Goal: Task Accomplishment & Management: Use online tool/utility

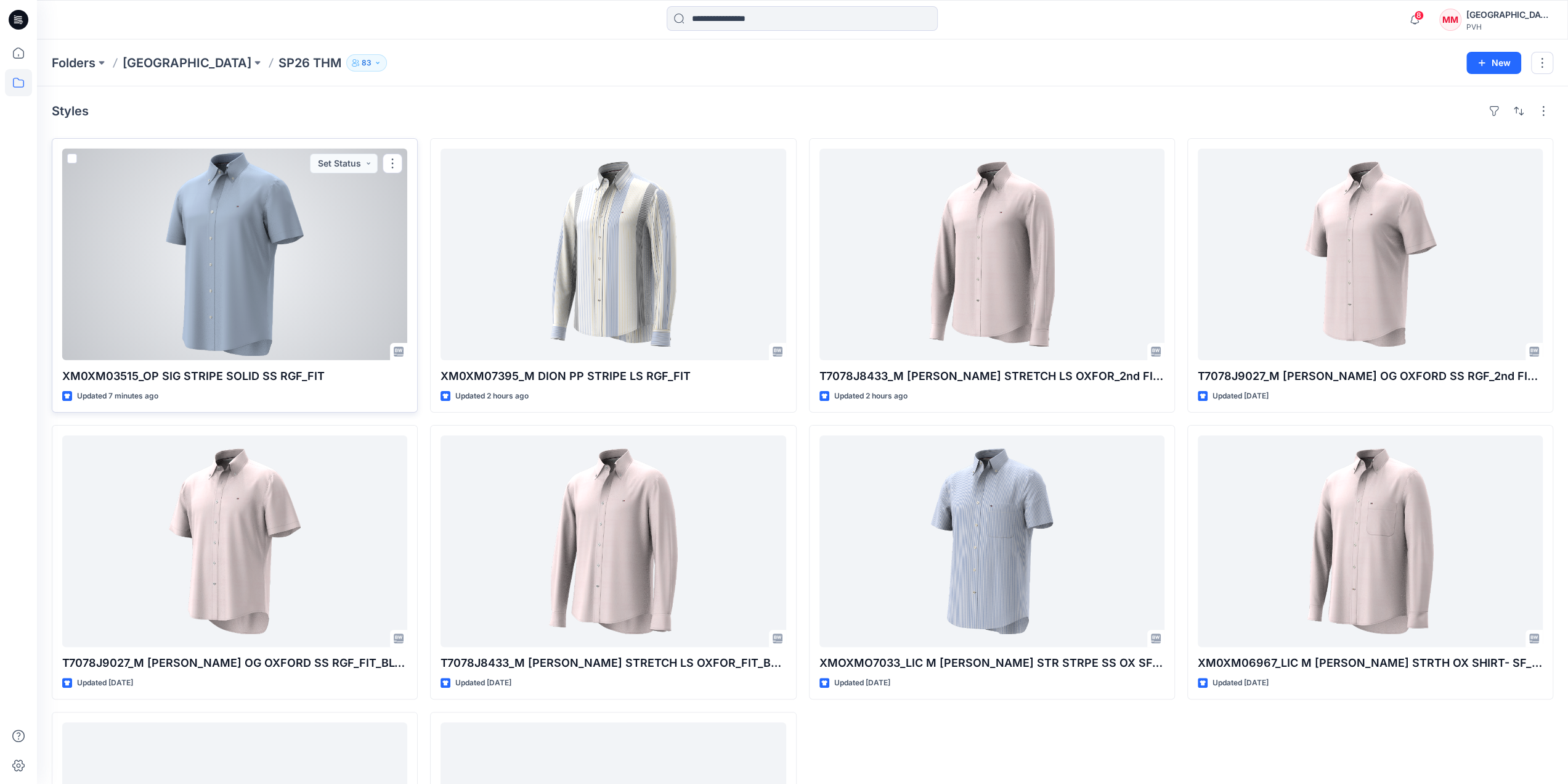
click at [301, 250] on div at bounding box center [234, 254] width 345 height 211
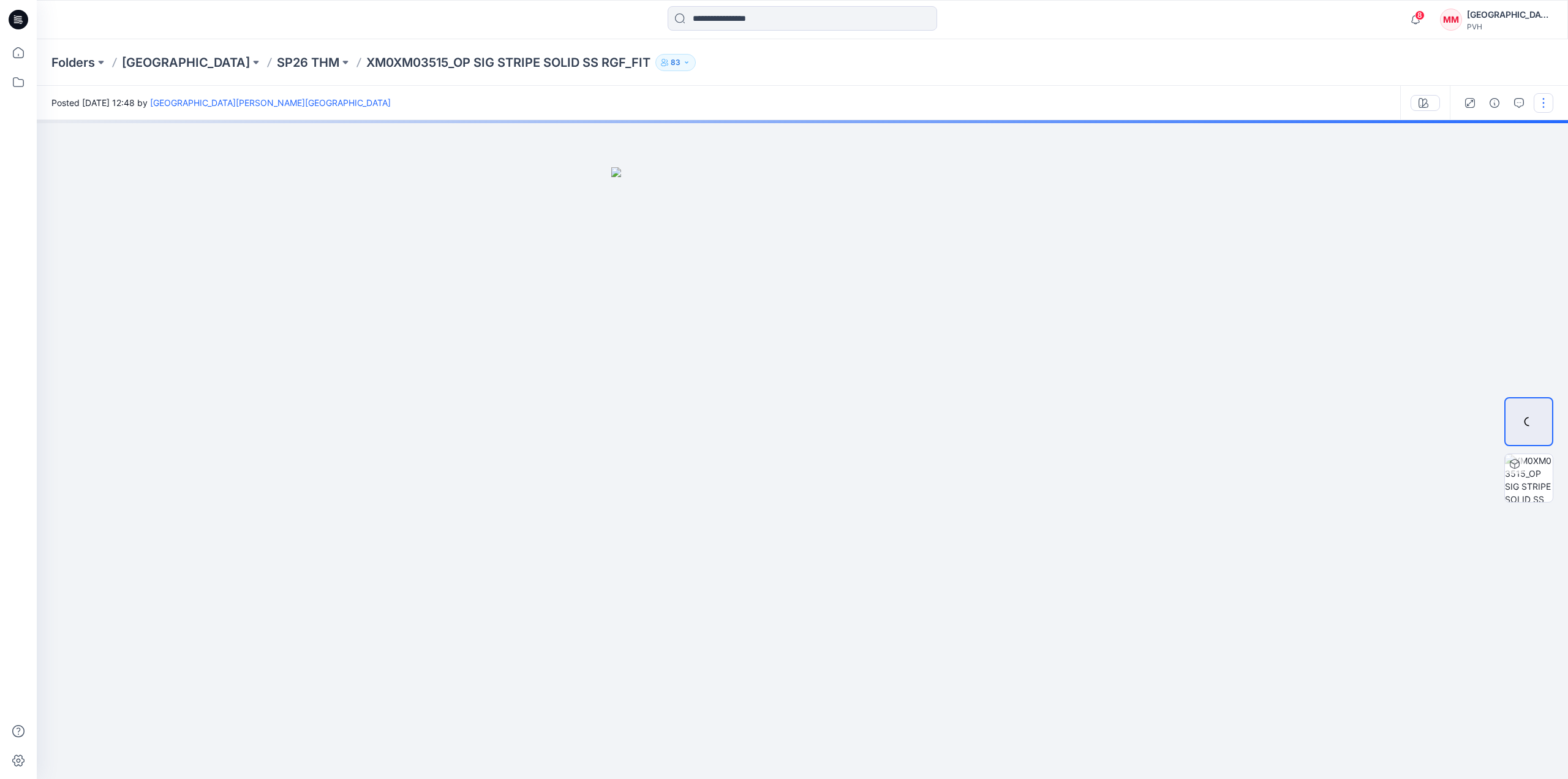
click at [1544, 102] on button "button" at bounding box center [1543, 102] width 19 height 19
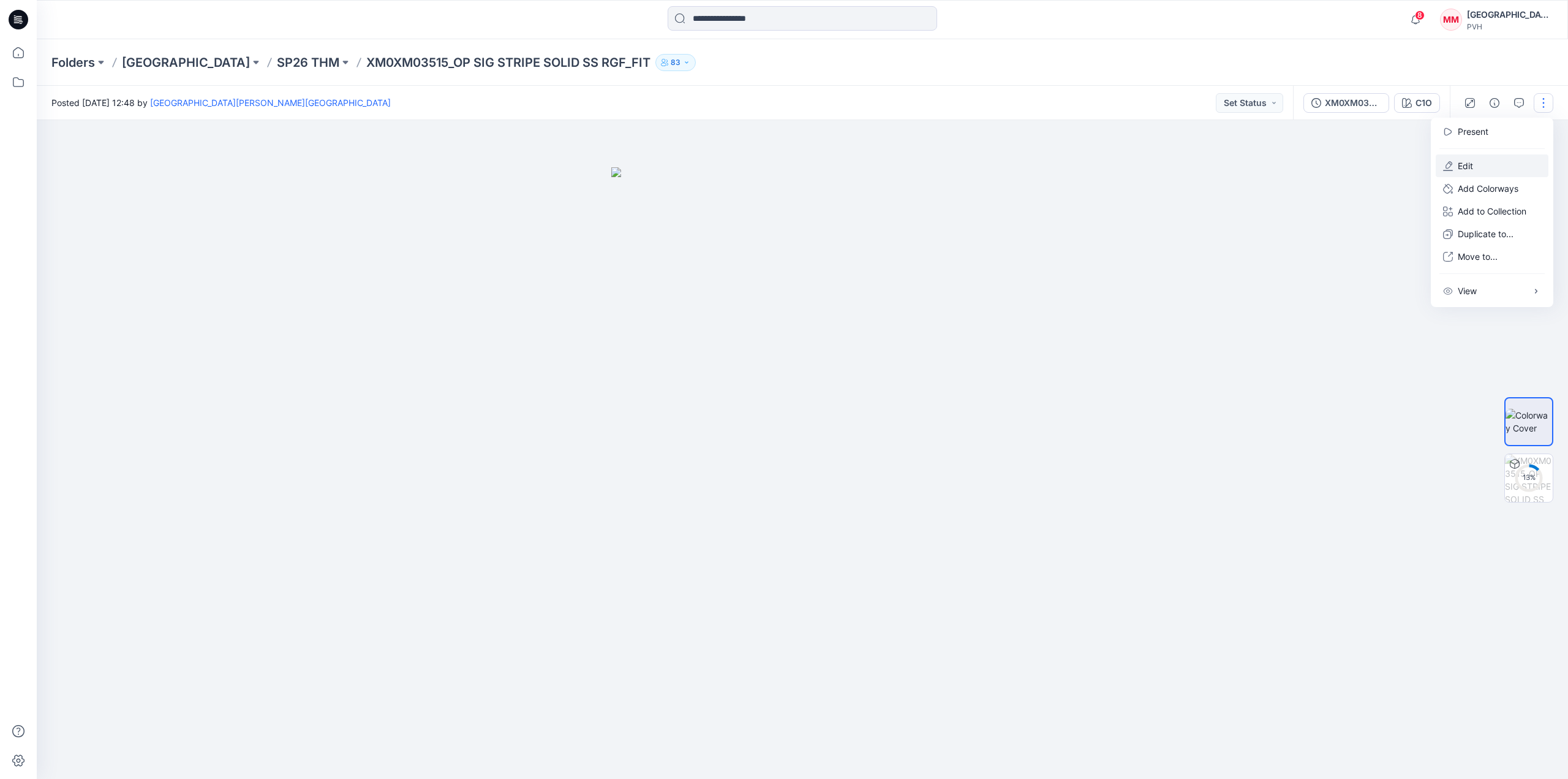
click at [1468, 164] on p "Edit" at bounding box center [1465, 165] width 15 height 13
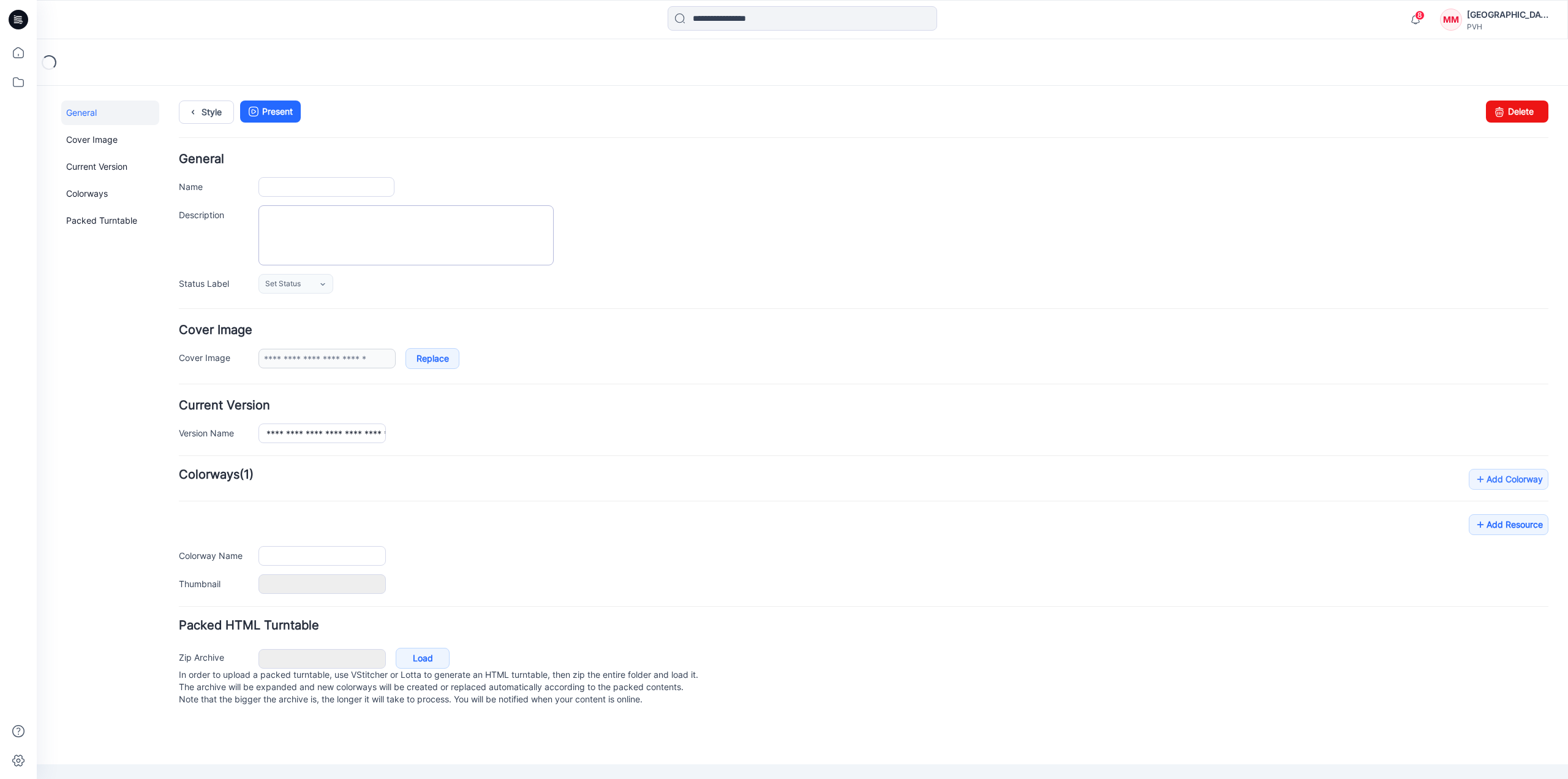
type input "**********"
type input "***"
type input "**********"
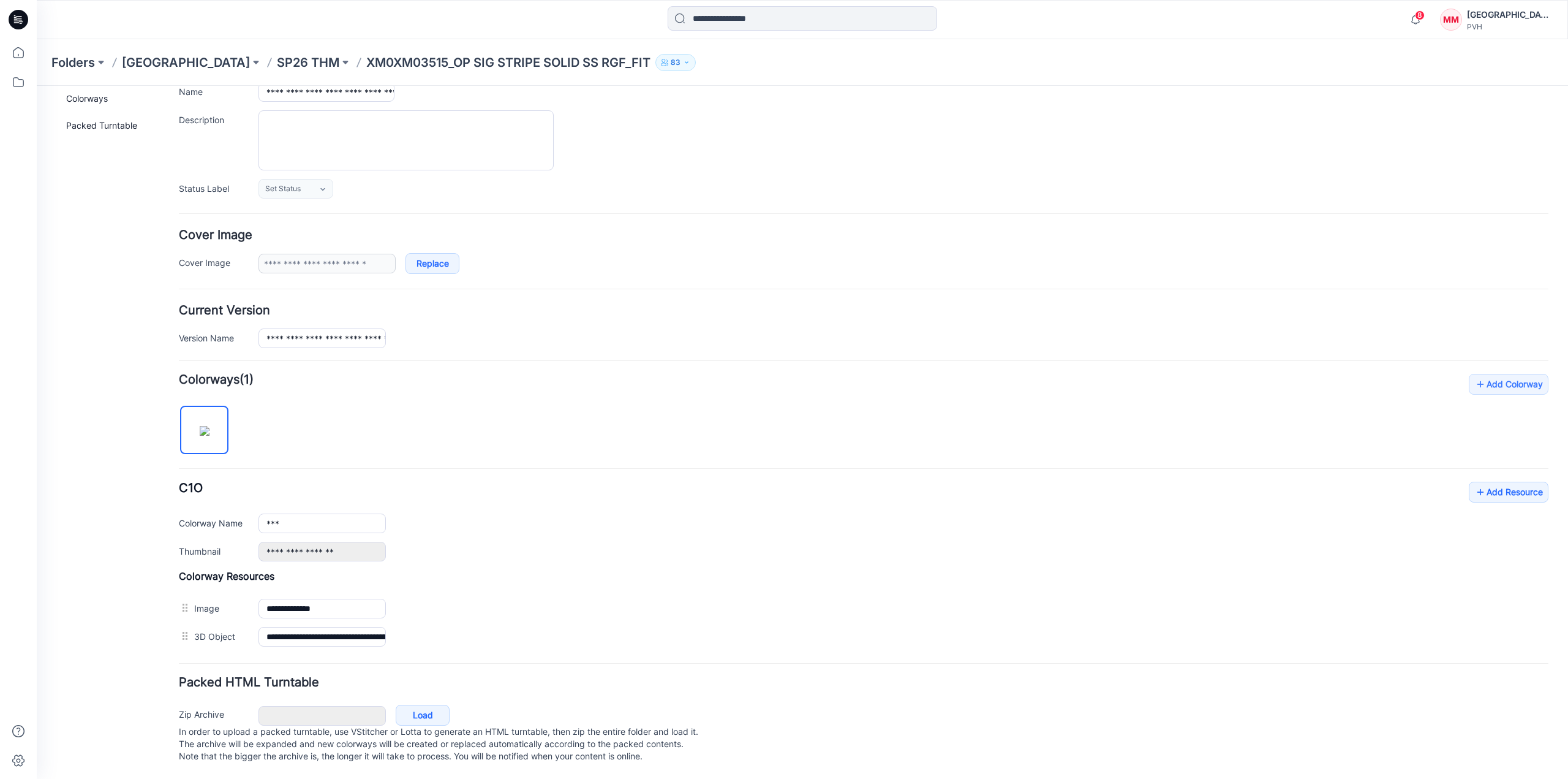
scroll to position [102, 0]
click at [1500, 493] on div "**********" at bounding box center [863, 521] width 1369 height 79
click at [1497, 489] on link "Add Resource" at bounding box center [1508, 492] width 79 height 21
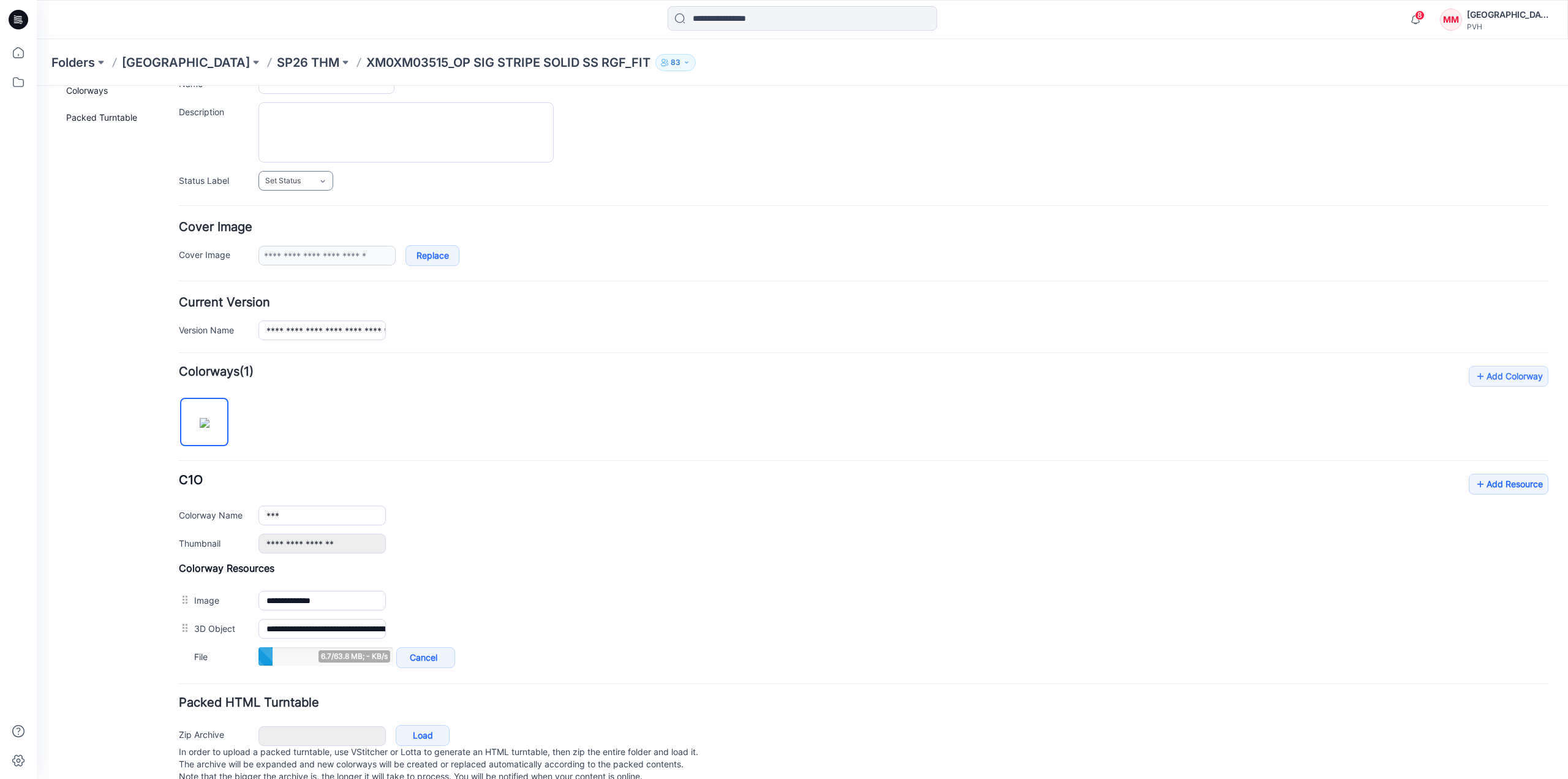
click at [299, 178] on span "Set Status" at bounding box center [282, 181] width 36 height 13
click at [299, 250] on link "REVIEW" at bounding box center [308, 260] width 93 height 26
click at [1477, 482] on link "Add Resource" at bounding box center [1508, 484] width 79 height 21
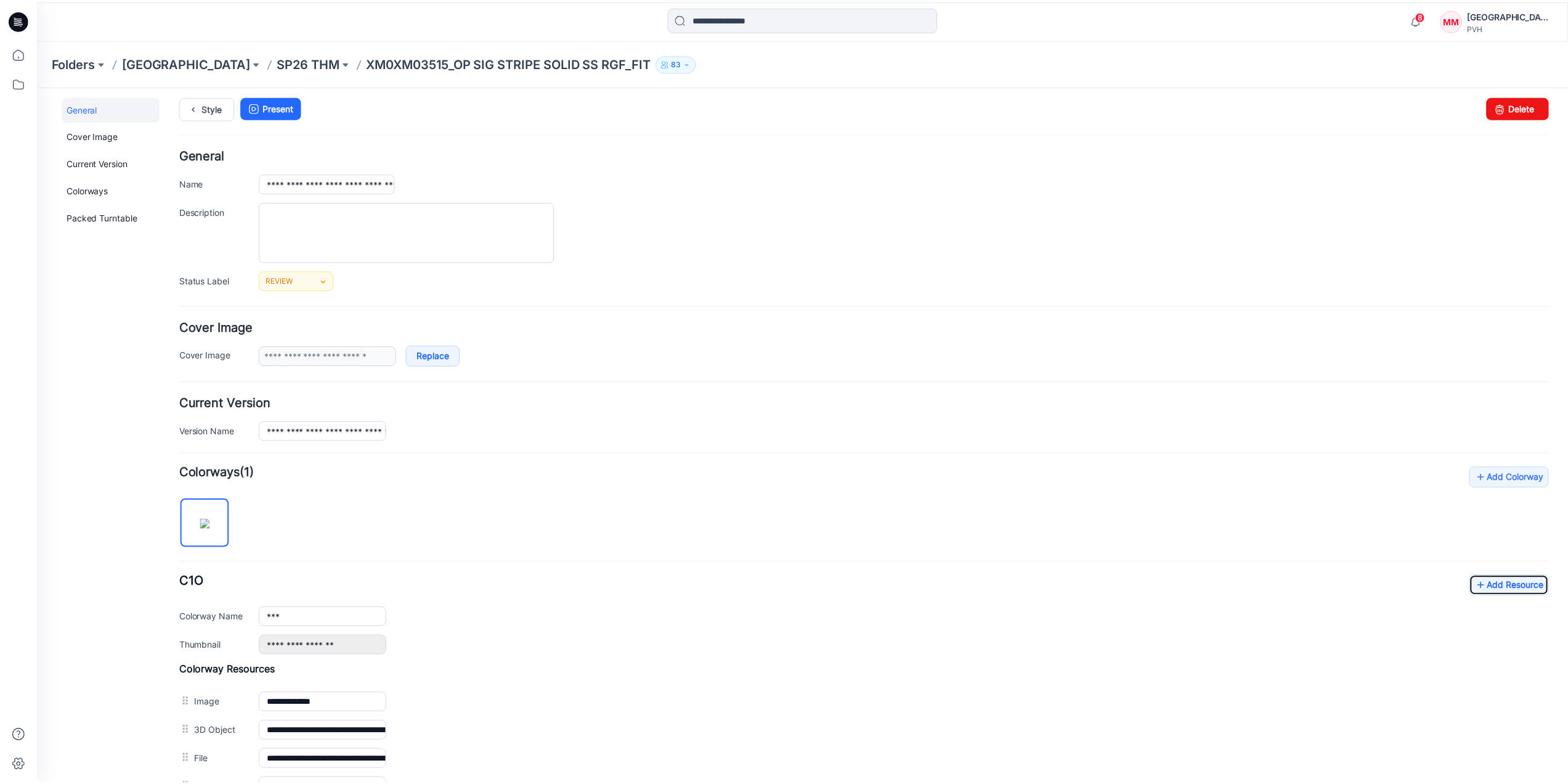
scroll to position [0, 0]
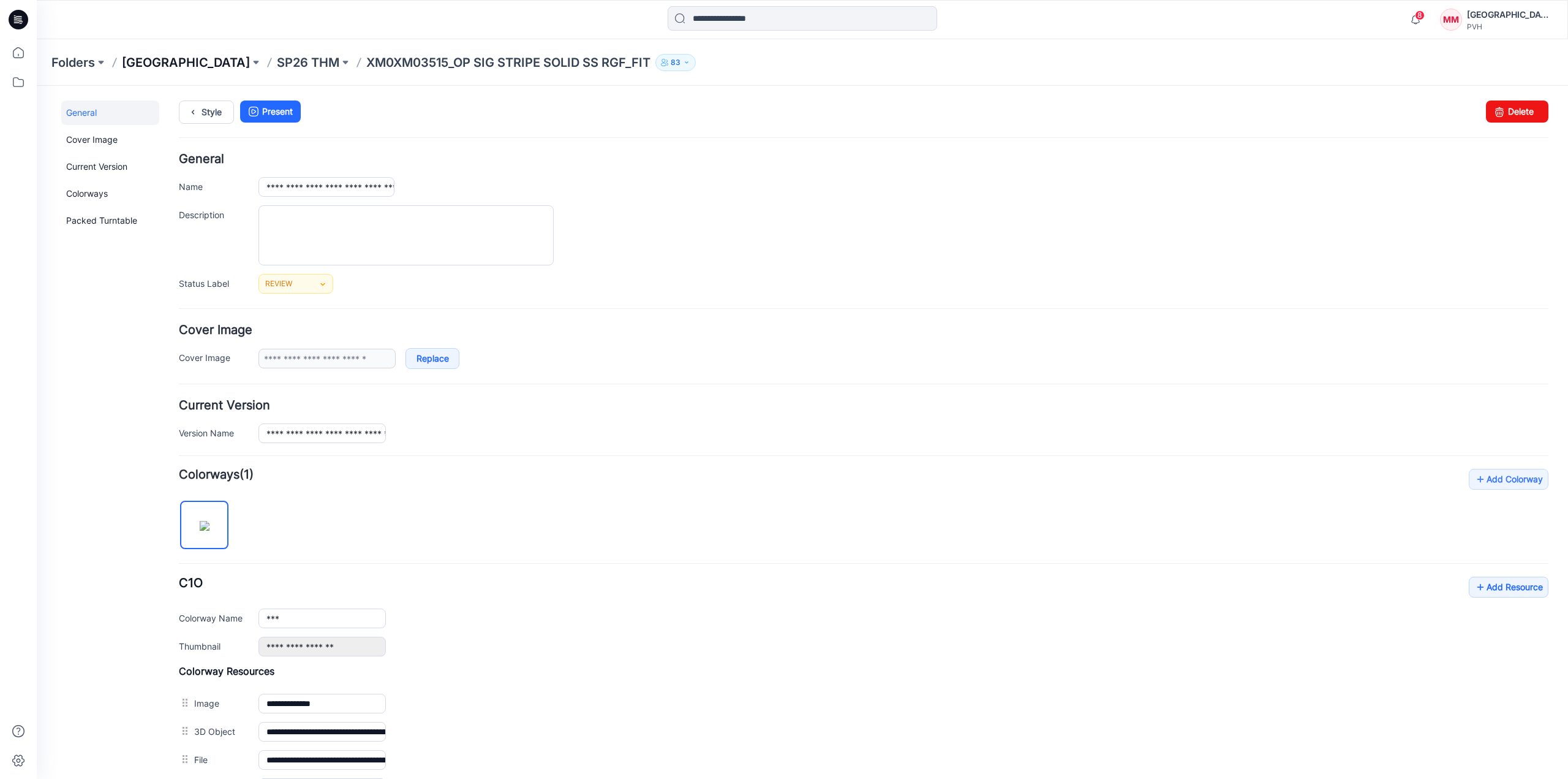
click at [133, 63] on p "[GEOGRAPHIC_DATA]" at bounding box center [185, 63] width 128 height 17
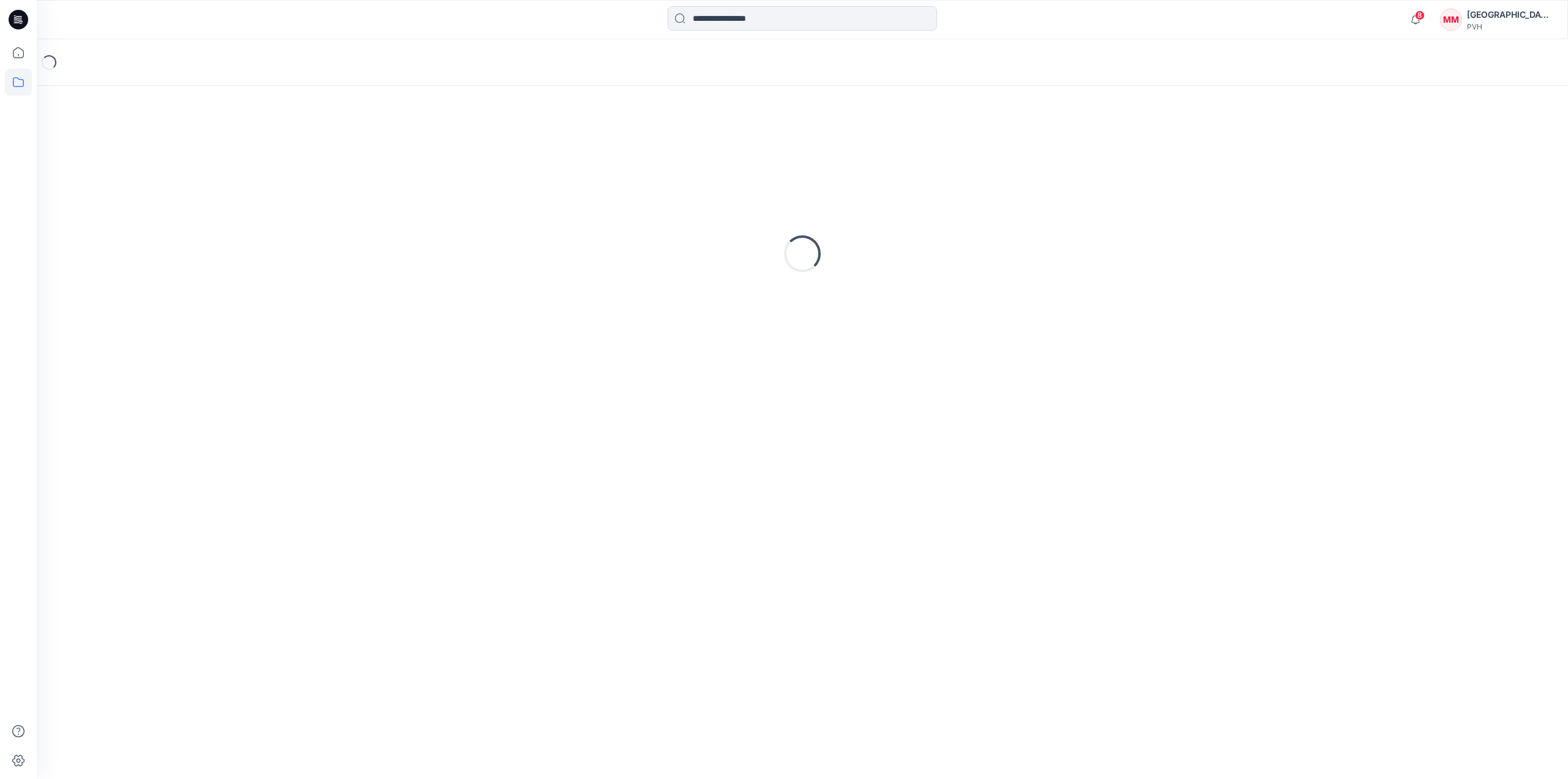
click at [13, 24] on icon at bounding box center [18, 19] width 19 height 19
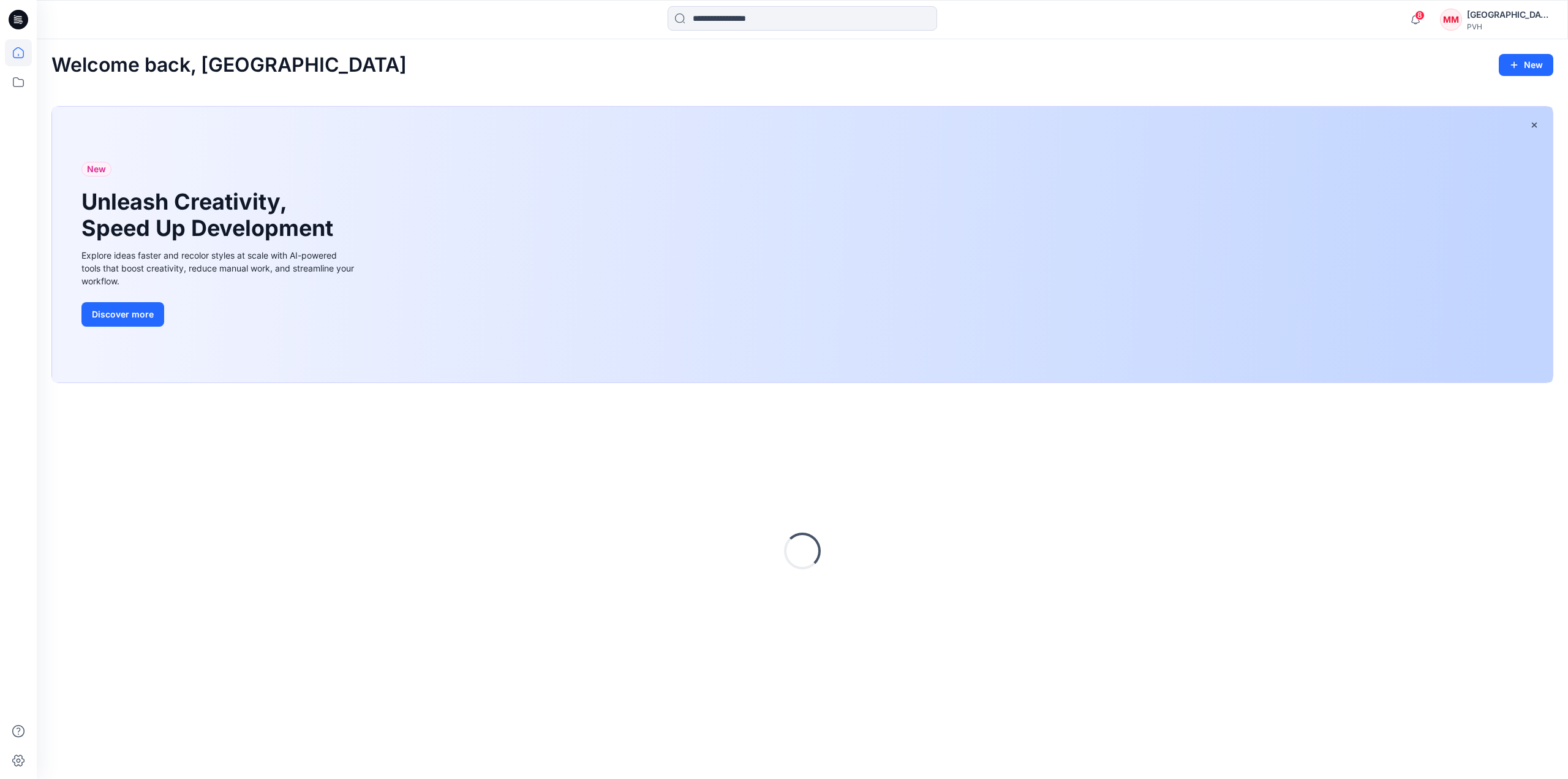
click at [14, 21] on icon at bounding box center [18, 19] width 19 height 19
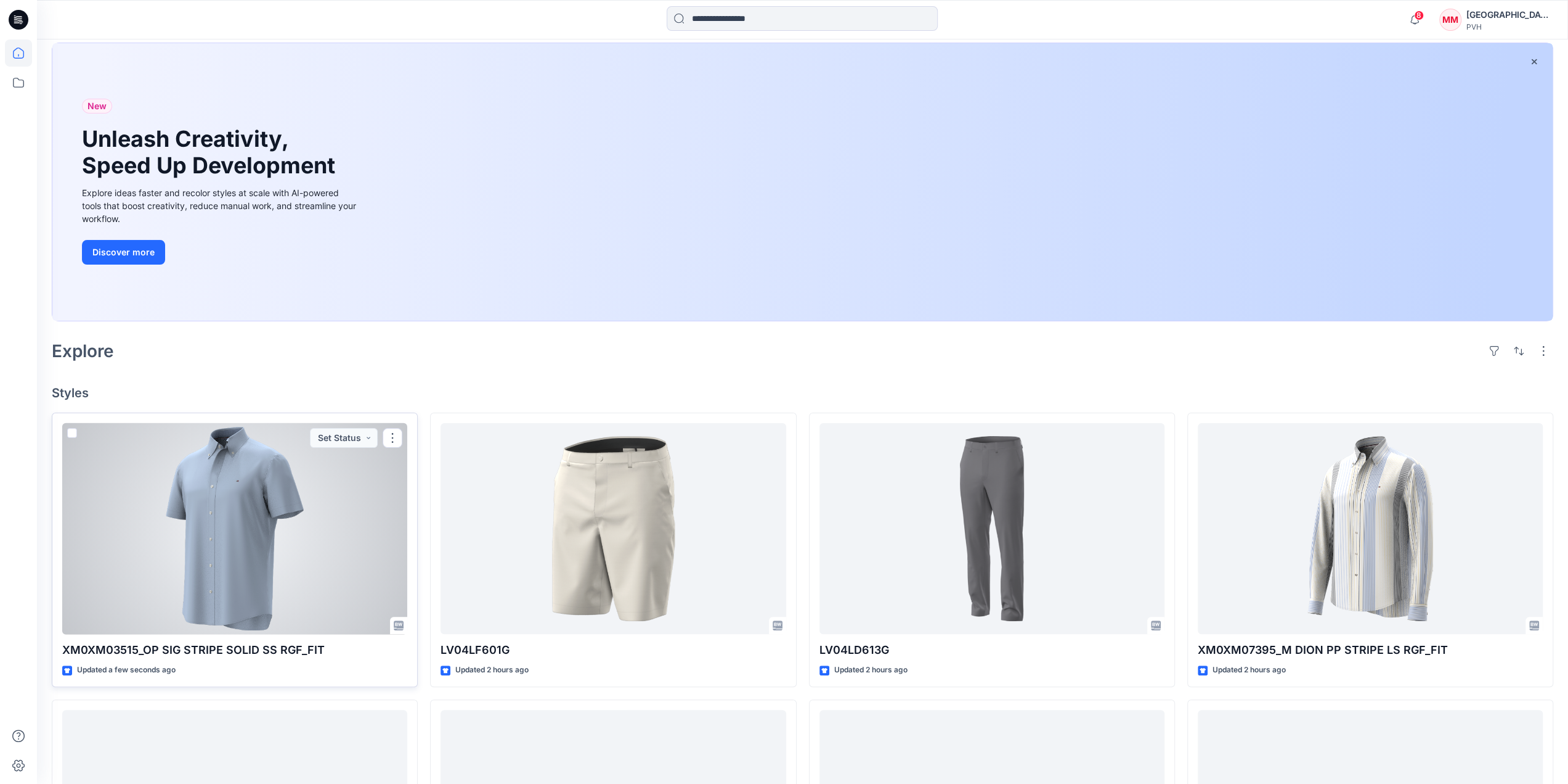
scroll to position [185, 0]
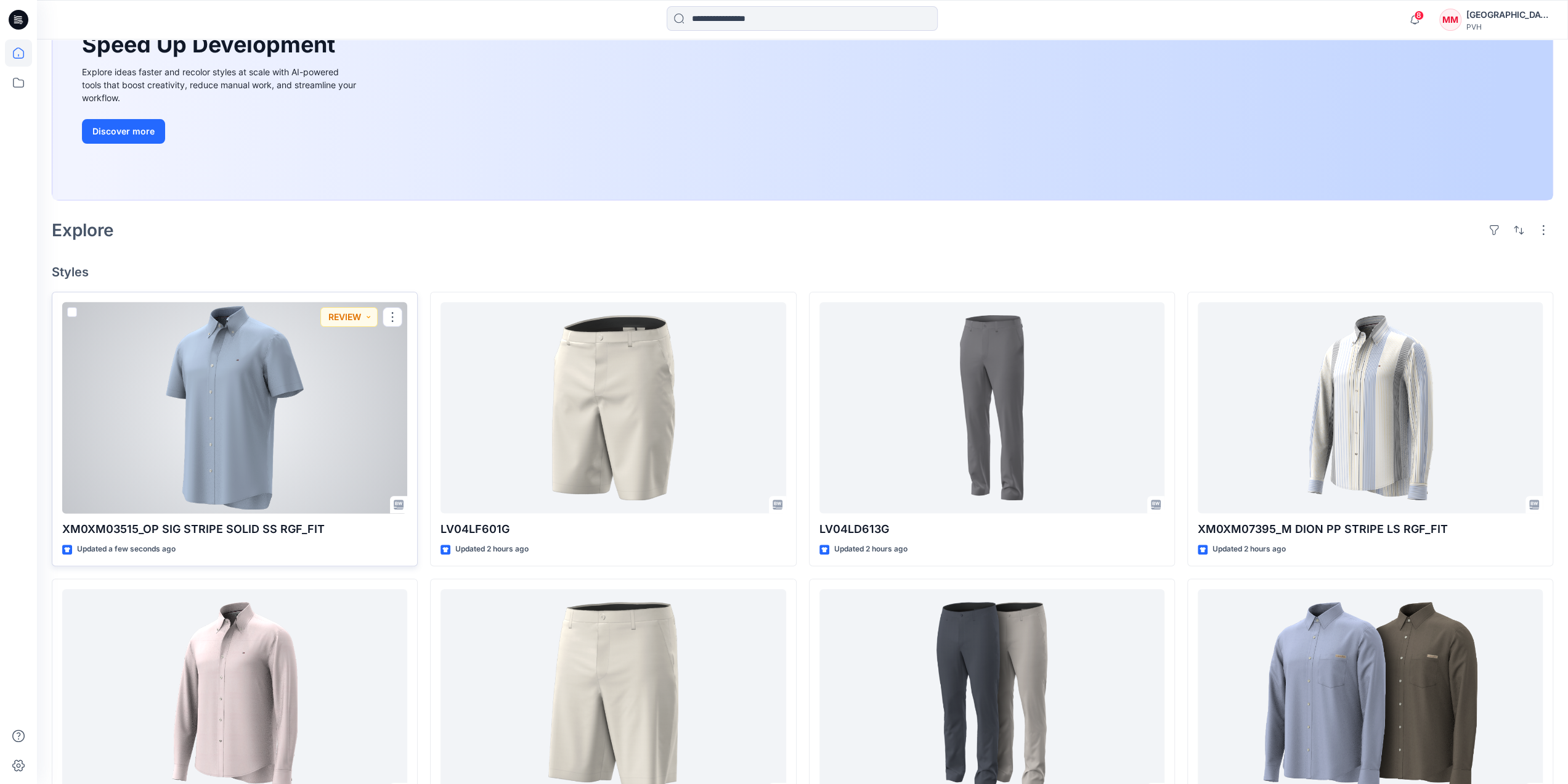
click at [96, 303] on div at bounding box center [234, 408] width 345 height 211
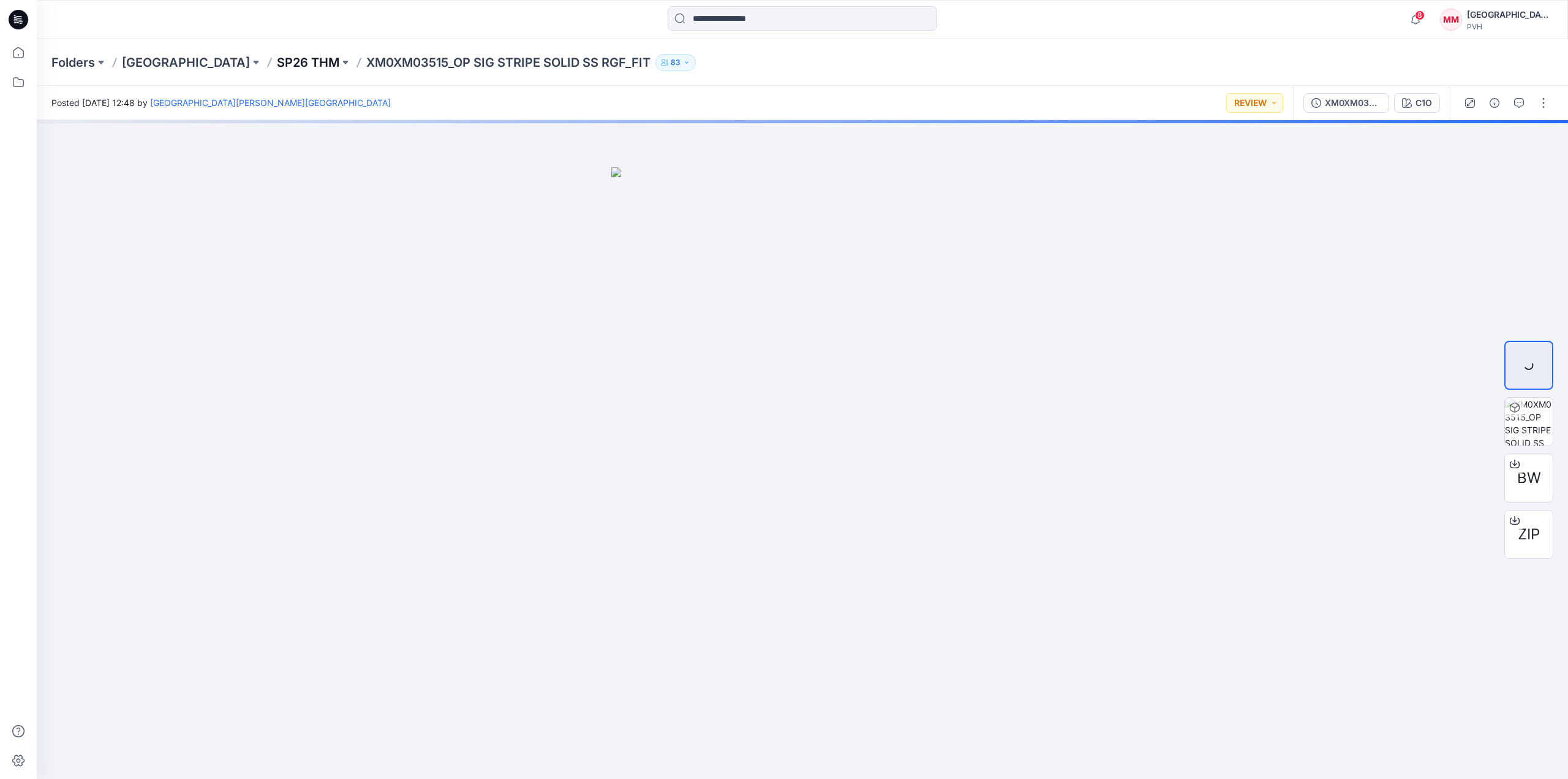
click at [276, 67] on p "SP26 THM" at bounding box center [307, 63] width 63 height 17
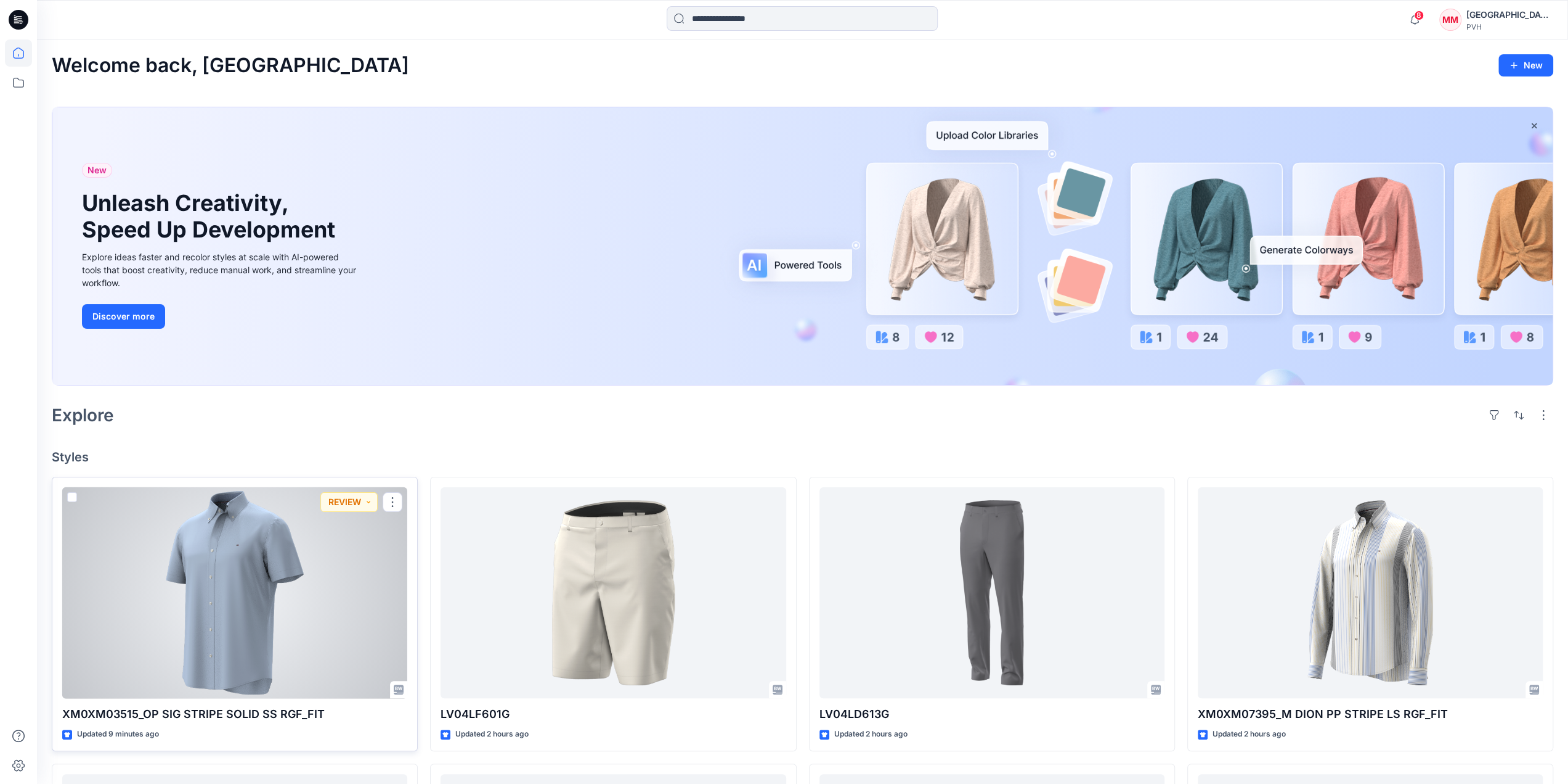
click at [302, 607] on div at bounding box center [234, 592] width 345 height 211
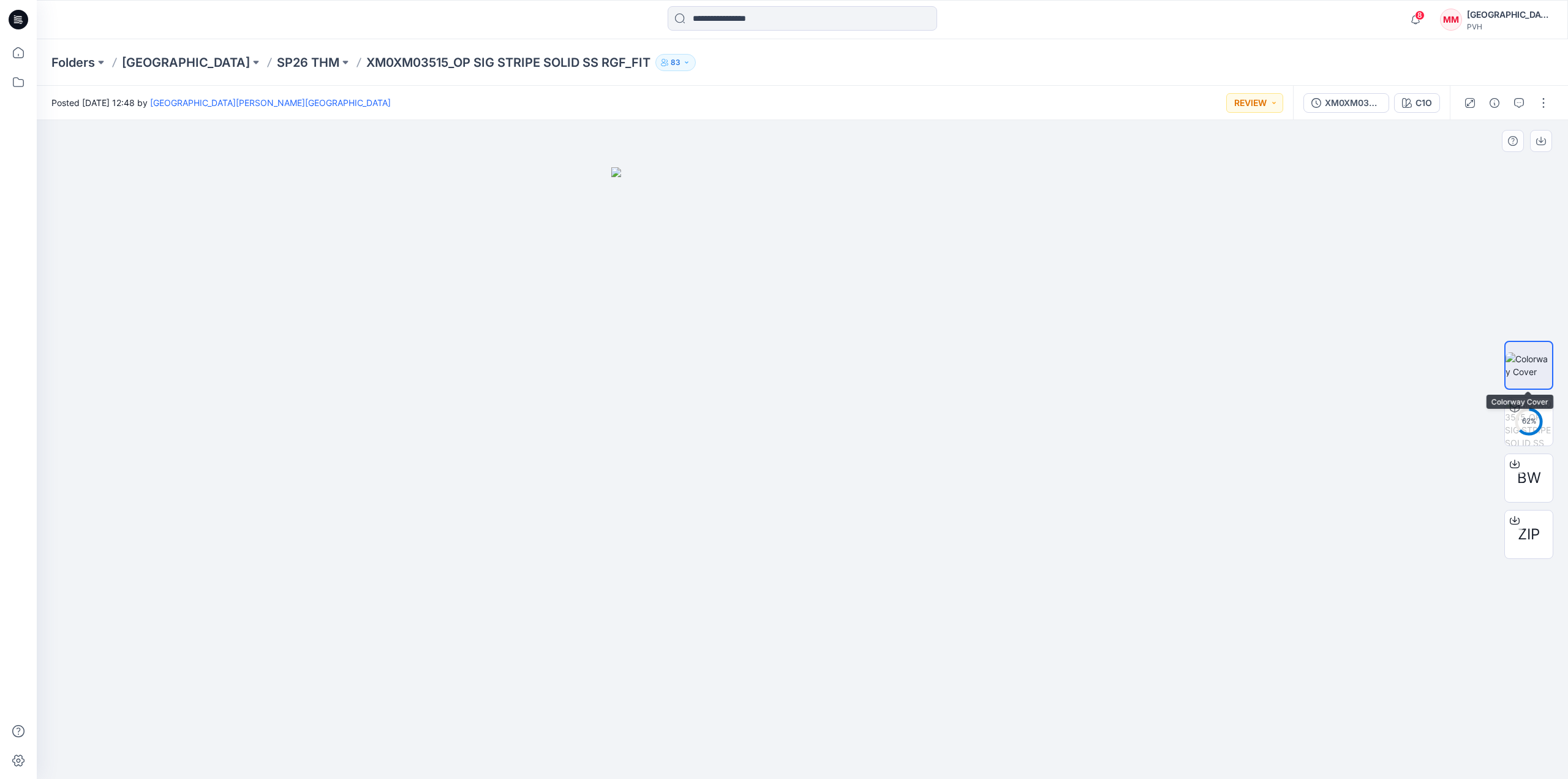
click at [1512, 375] on img at bounding box center [1528, 364] width 46 height 26
click at [1411, 100] on icon "button" at bounding box center [1407, 102] width 10 height 10
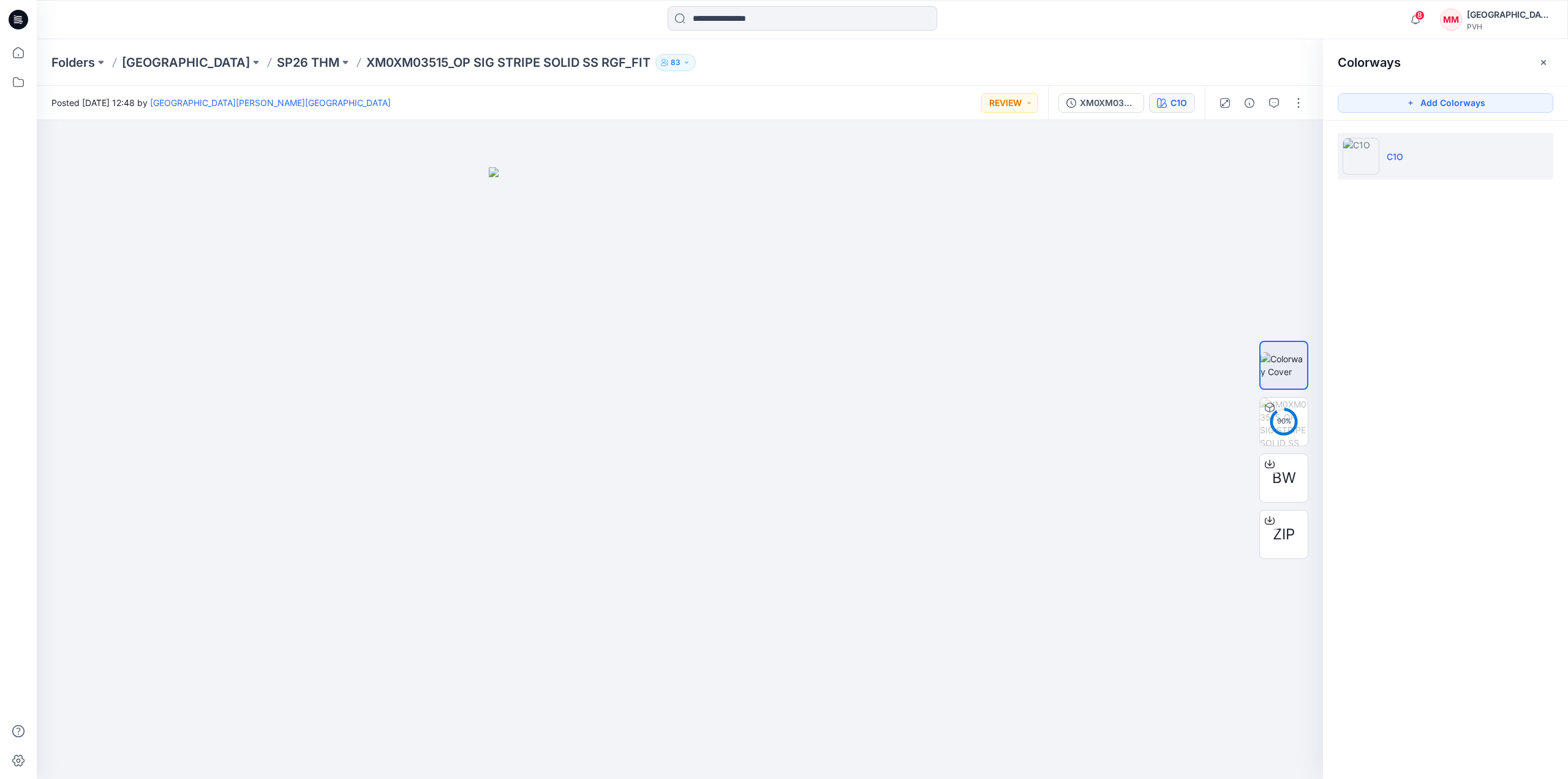
click at [1386, 166] on li "C1O" at bounding box center [1444, 157] width 215 height 46
click at [1291, 424] on img at bounding box center [1283, 420] width 47 height 47
click at [1285, 353] on img at bounding box center [1283, 364] width 47 height 26
click at [1354, 67] on h2 "Colorways" at bounding box center [1368, 62] width 63 height 14
click at [366, 67] on p "XM0XM03515_OP SIG STRIPE SOLID SS RGF_FIT" at bounding box center [508, 63] width 284 height 17
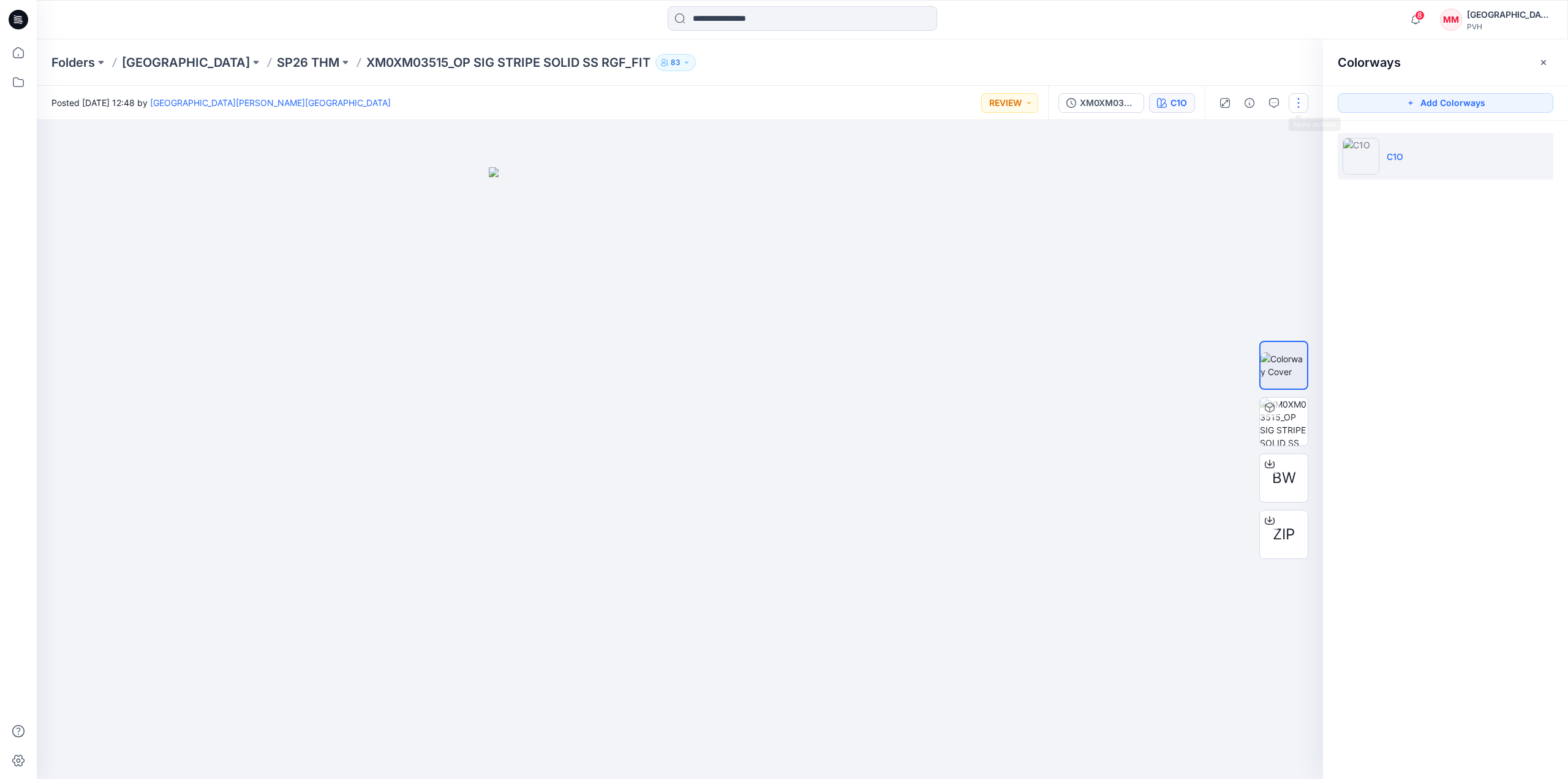
click at [1301, 104] on button "button" at bounding box center [1298, 102] width 19 height 19
click at [1281, 123] on button "Present" at bounding box center [1246, 130] width 113 height 22
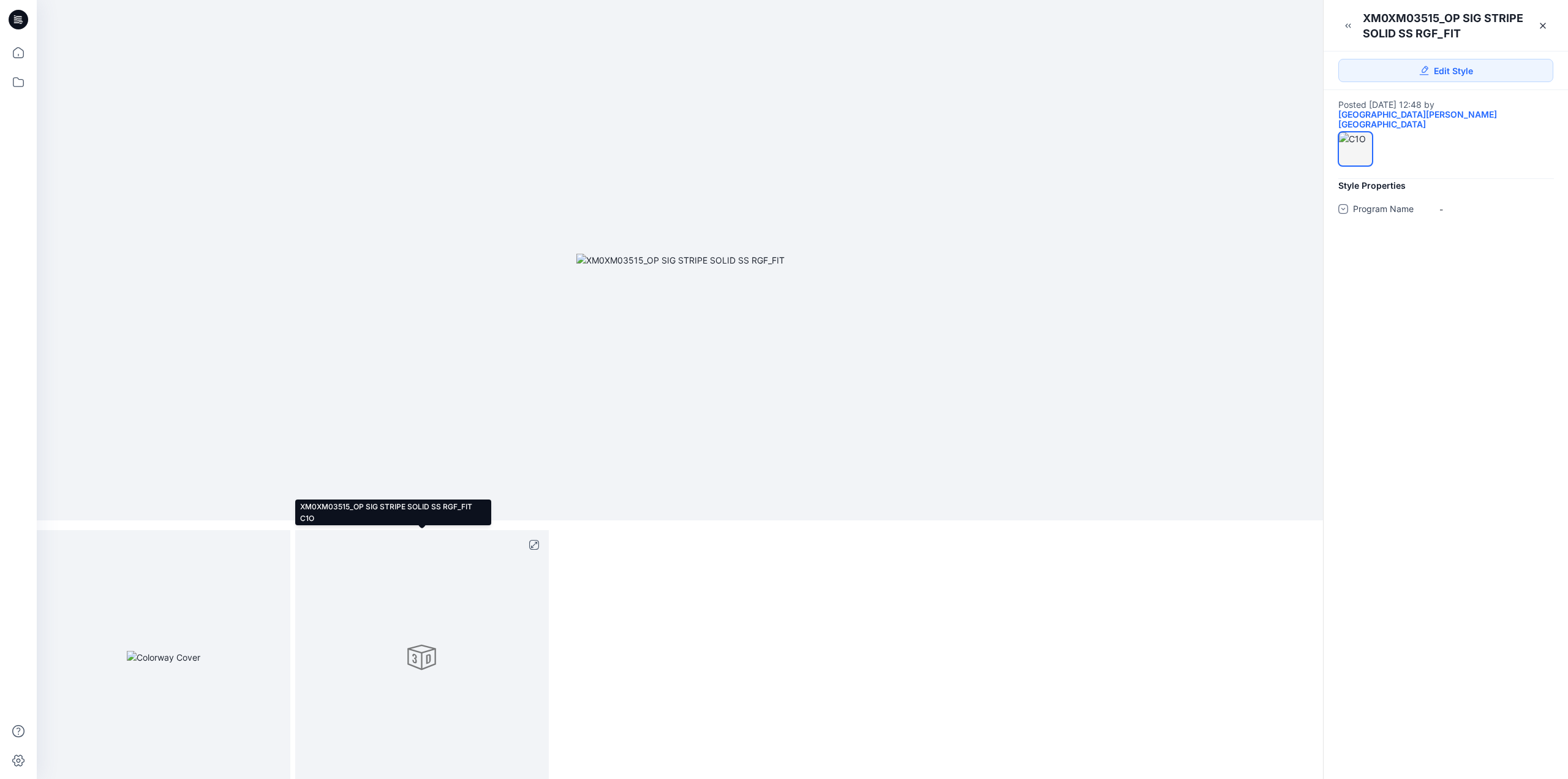
click at [415, 649] on div at bounding box center [421, 656] width 253 height 253
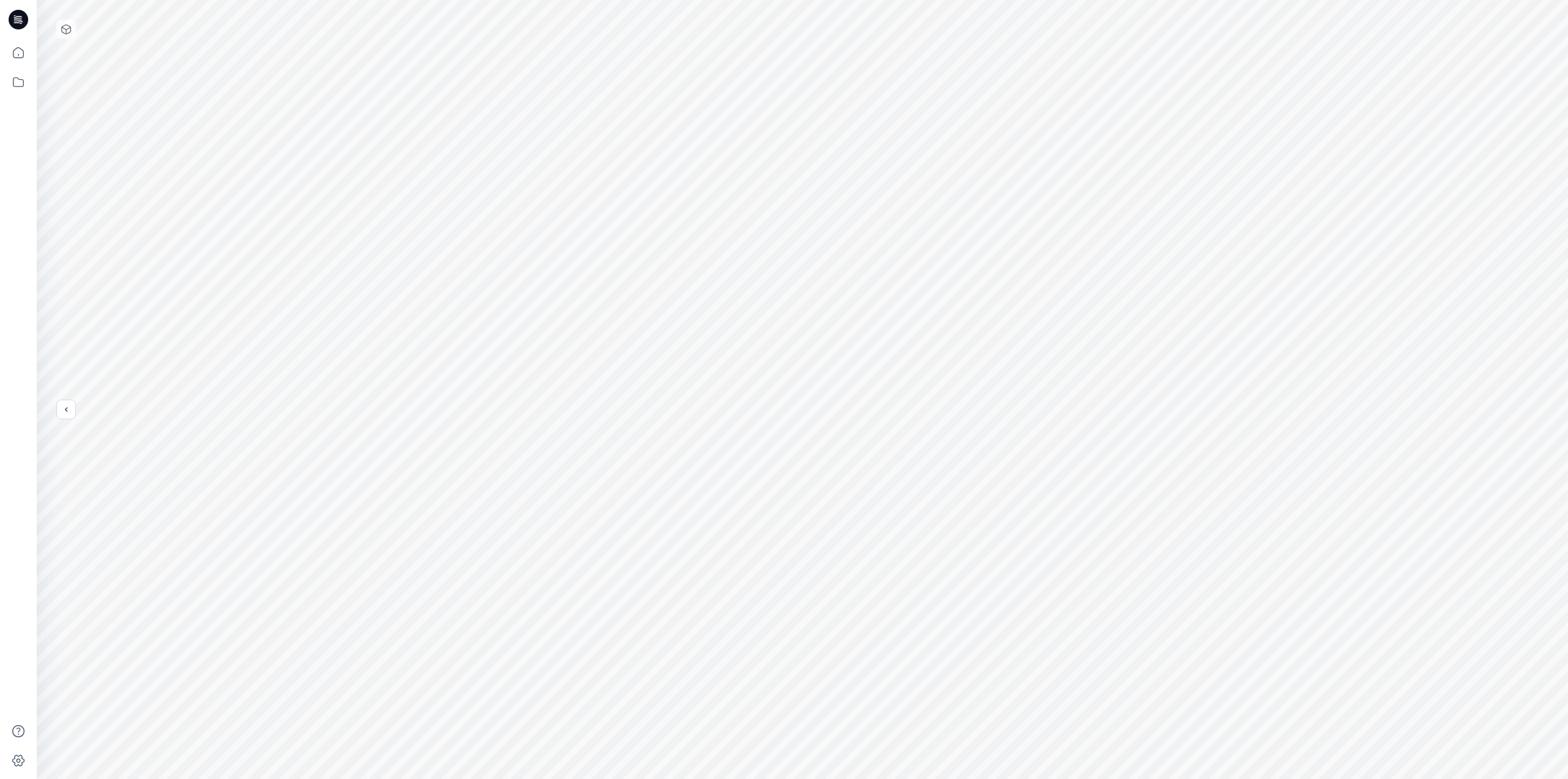
click at [64, 38] on div at bounding box center [66, 29] width 19 height 19
click at [66, 26] on icon at bounding box center [66, 29] width 10 height 10
click at [63, 29] on icon at bounding box center [66, 29] width 10 height 10
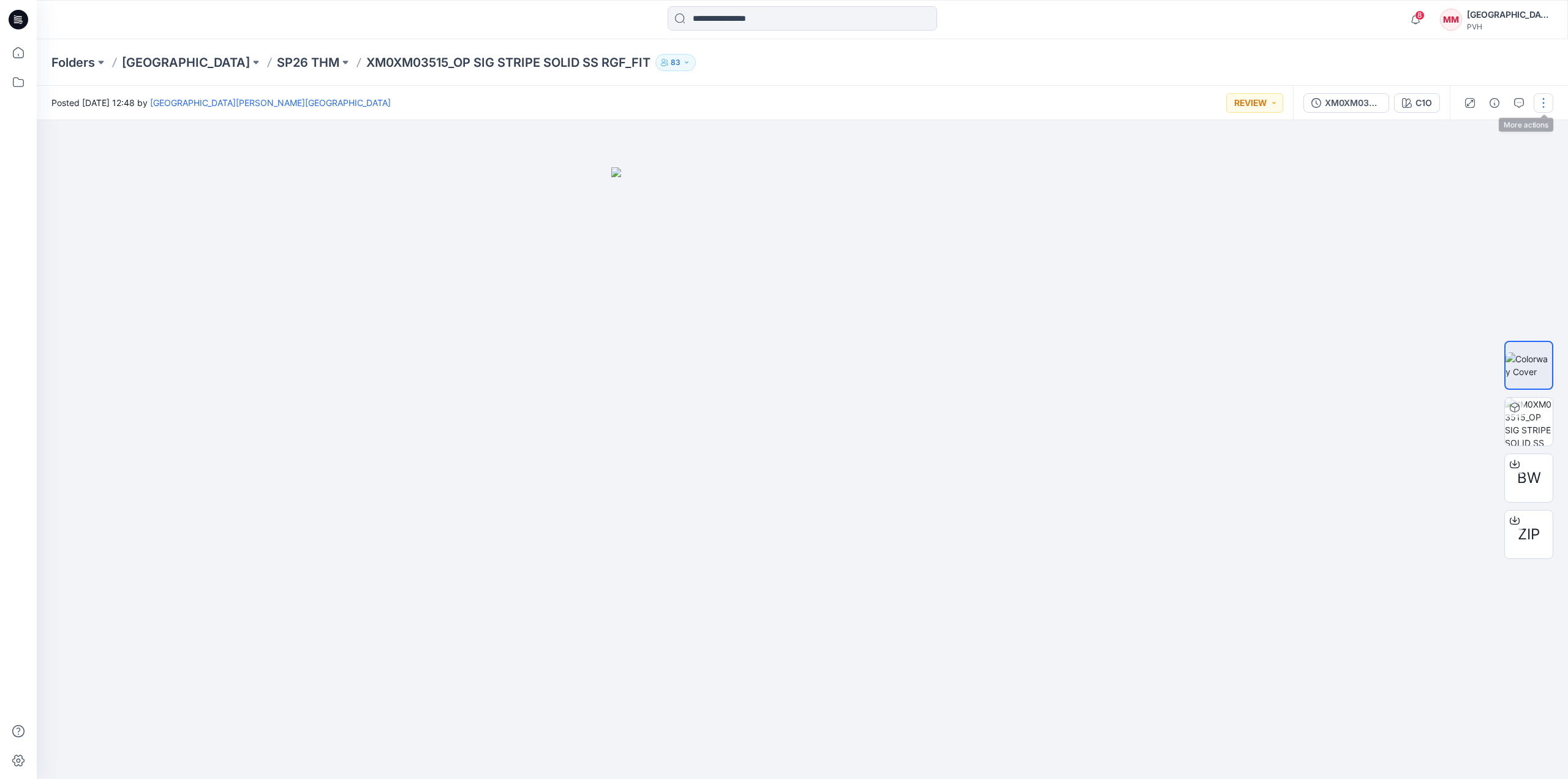
click at [1543, 94] on button "button" at bounding box center [1543, 102] width 19 height 19
click at [1502, 126] on button "Present" at bounding box center [1492, 130] width 113 height 22
